Goal: Task Accomplishment & Management: Use online tool/utility

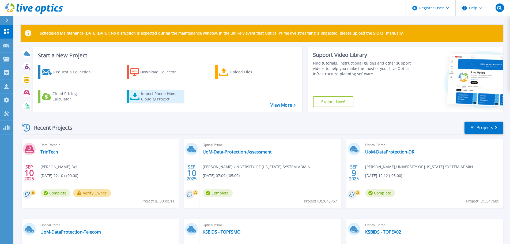
click at [160, 95] on div "Import Phone Home CloudIQ Project" at bounding box center [162, 96] width 42 height 11
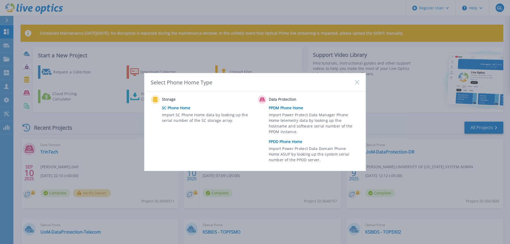
click at [288, 143] on link "PPDD Phone Home" at bounding box center [315, 142] width 93 height 8
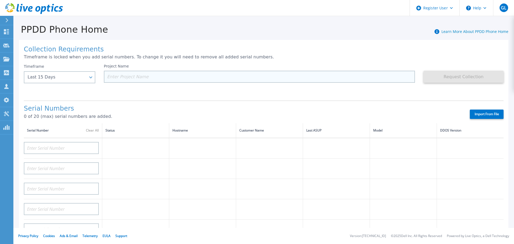
click at [118, 78] on input at bounding box center [260, 77] width 312 height 12
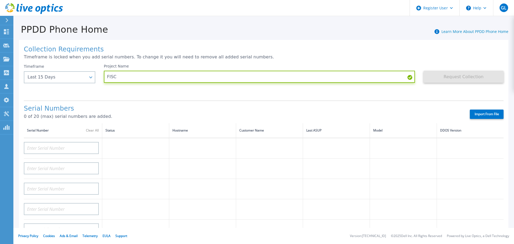
type input "FISC"
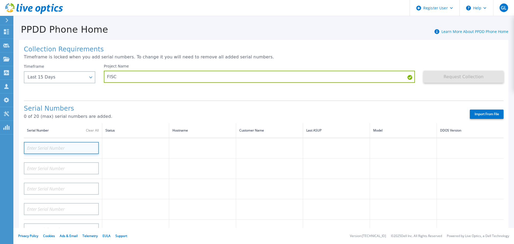
click at [42, 147] on input at bounding box center [61, 148] width 75 height 12
paste input "APM01210302827"
type input "APM01210302827"
click at [119, 141] on td at bounding box center [135, 148] width 67 height 21
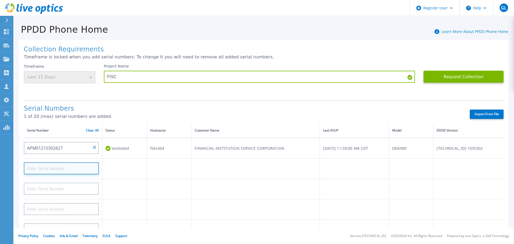
click at [30, 167] on input at bounding box center [61, 168] width 75 height 12
paste input "APM01210302826"
type input "APM01210302826"
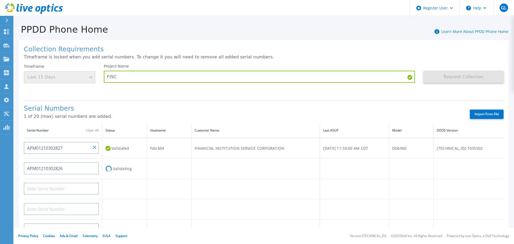
click at [123, 169] on td "Validating" at bounding box center [124, 169] width 45 height 20
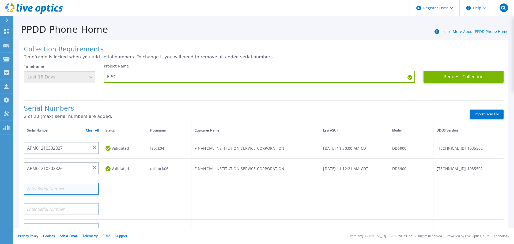
click at [29, 190] on input at bounding box center [61, 189] width 75 height 12
click at [36, 185] on input at bounding box center [61, 189] width 75 height 12
paste input "APM01210409244"
type input "APM01210409244"
click at [114, 188] on td at bounding box center [124, 189] width 45 height 20
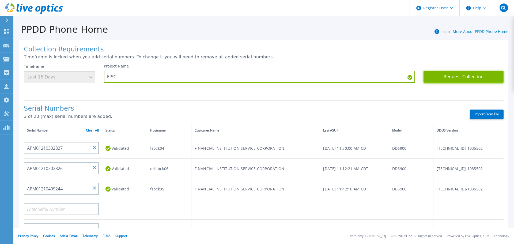
click at [459, 75] on button "Request Collection" at bounding box center [464, 77] width 80 height 12
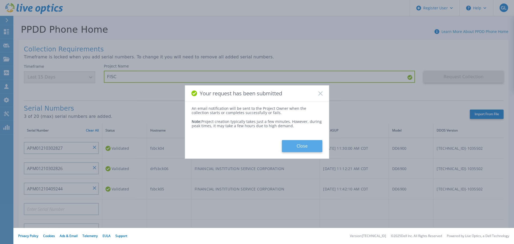
click at [308, 149] on button "Close" at bounding box center [302, 146] width 40 height 12
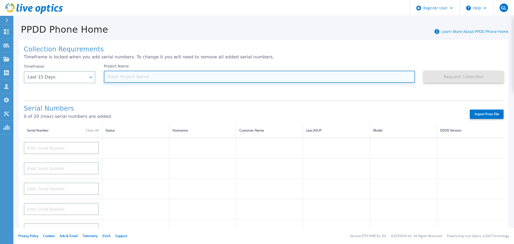
click at [126, 72] on input at bounding box center [260, 77] width 312 height 12
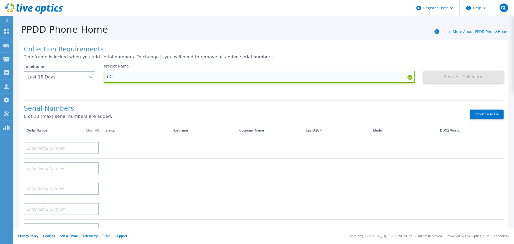
type input "o"
type input "[PERSON_NAME]"
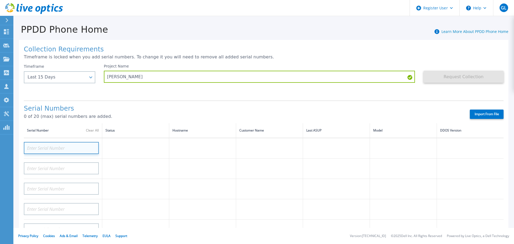
click at [64, 151] on input at bounding box center [61, 148] width 75 height 12
paste input "APM00192103343"
type input "APM00192103343"
click at [123, 150] on td at bounding box center [135, 148] width 67 height 21
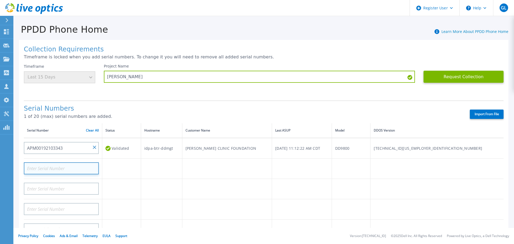
click at [52, 167] on input at bounding box center [61, 168] width 75 height 12
paste input "APM00201323034"
type input "APM00201323034"
click at [141, 188] on td at bounding box center [121, 189] width 39 height 20
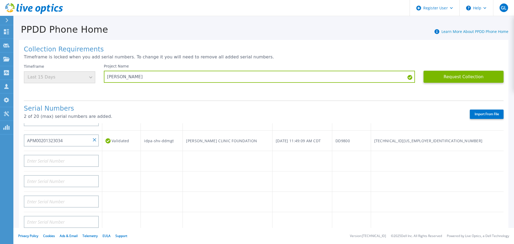
scroll to position [27, 0]
click at [71, 162] on input at bounding box center [61, 162] width 75 height 12
paste input "APM00221702210"
type input "APM00221702210"
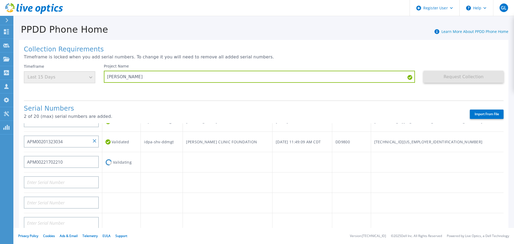
click at [113, 166] on td "Validating" at bounding box center [121, 162] width 39 height 20
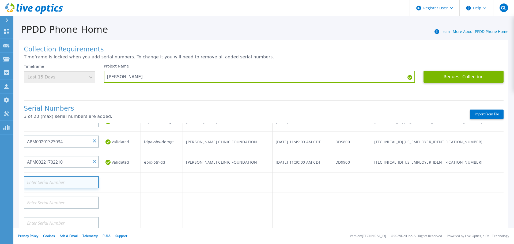
click at [74, 185] on input at bounding box center [61, 182] width 75 height 12
paste input "APM00221706936"
type input "APM00221706936"
click at [124, 187] on td at bounding box center [121, 183] width 39 height 20
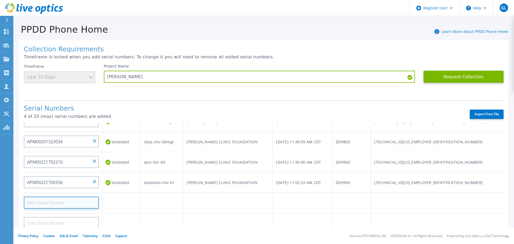
click at [51, 201] on input at bounding box center [61, 203] width 75 height 12
paste input "APM00221802266"
type input "APM00221802266"
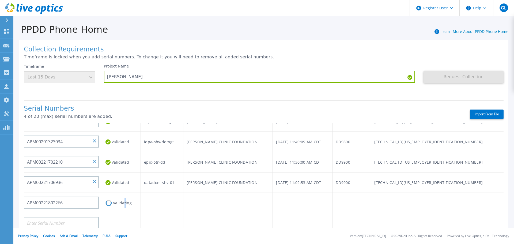
click at [125, 204] on td "Validating" at bounding box center [121, 203] width 39 height 20
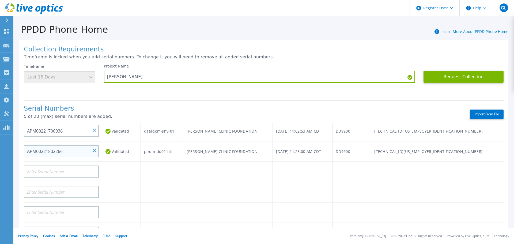
scroll to position [80, 0]
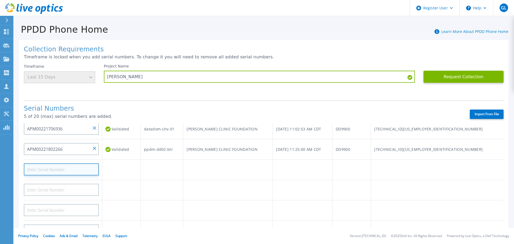
click at [62, 169] on input at bounding box center [61, 169] width 75 height 12
paste input "APX00232200645"
type input "APX00232200645"
click at [129, 173] on td at bounding box center [121, 170] width 39 height 20
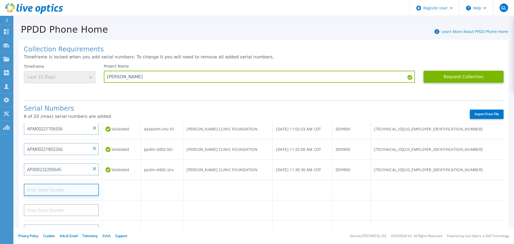
click at [62, 191] on input at bounding box center [61, 190] width 75 height 12
paste input "APM00212705407"
type input "APM00212705407"
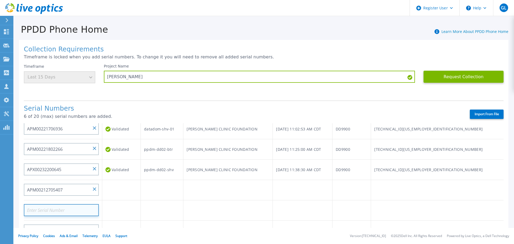
click at [80, 211] on input at bounding box center [61, 210] width 75 height 12
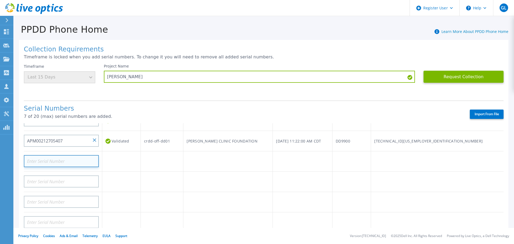
scroll to position [134, 0]
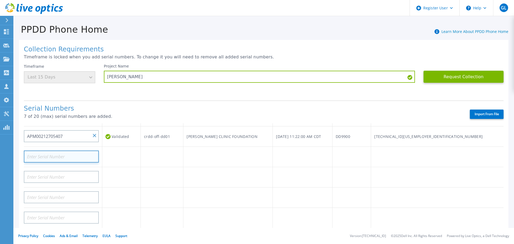
click at [71, 160] on input at bounding box center [61, 157] width 75 height 12
paste input "APM00212504892"
type input "APM00212504892"
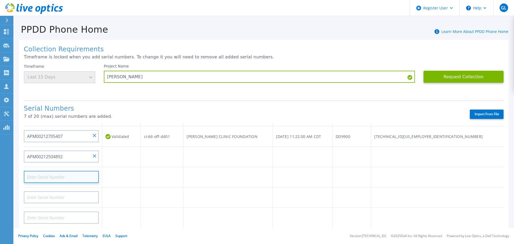
click at [62, 178] on input at bounding box center [61, 177] width 75 height 12
click at [51, 177] on input at bounding box center [61, 177] width 75 height 12
paste input "APM00212328851"
type input "APM00212328851"
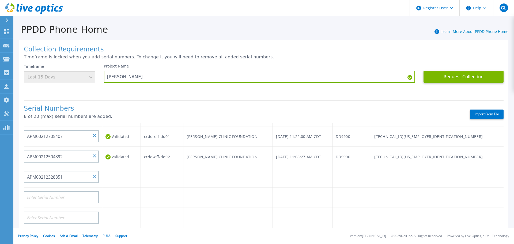
click at [117, 176] on td at bounding box center [121, 177] width 39 height 20
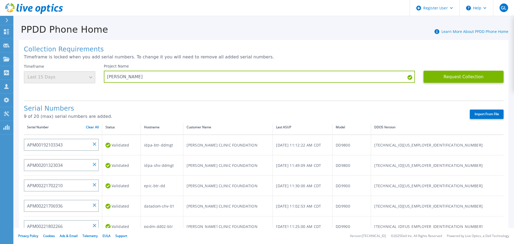
scroll to position [0, 0]
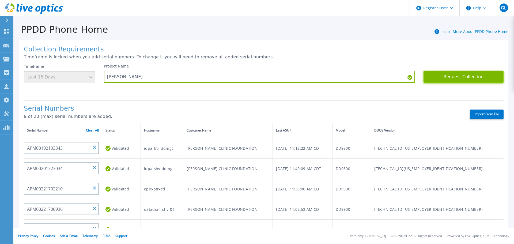
click at [462, 77] on button "Request Collection" at bounding box center [464, 77] width 80 height 12
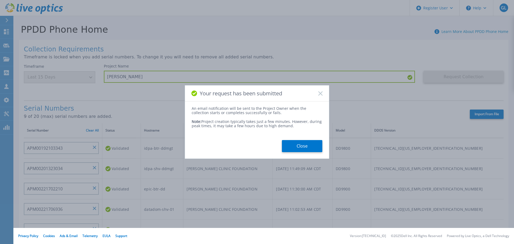
click at [303, 145] on button "Close" at bounding box center [302, 146] width 40 height 12
